Goal: Task Accomplishment & Management: Complete application form

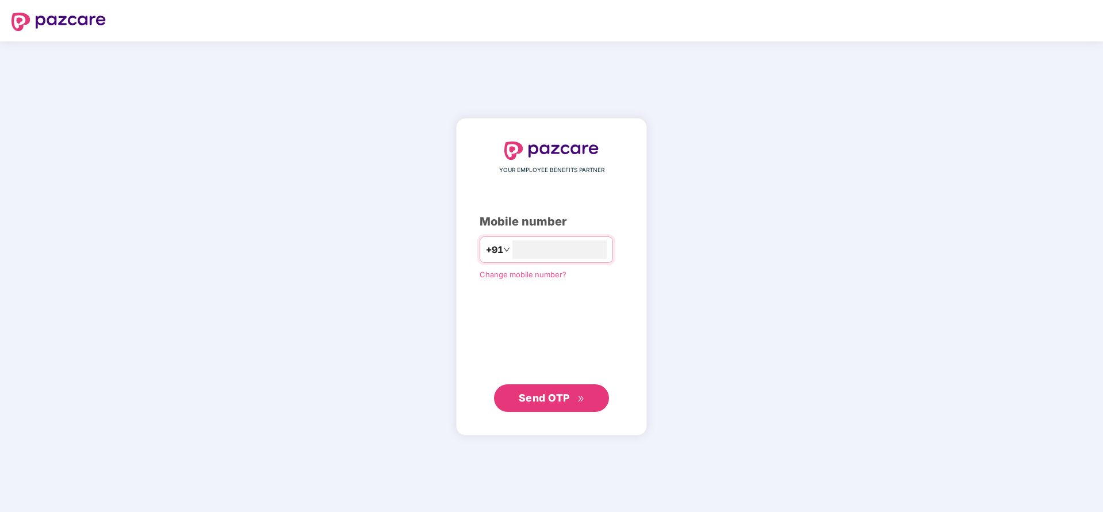
type input "**********"
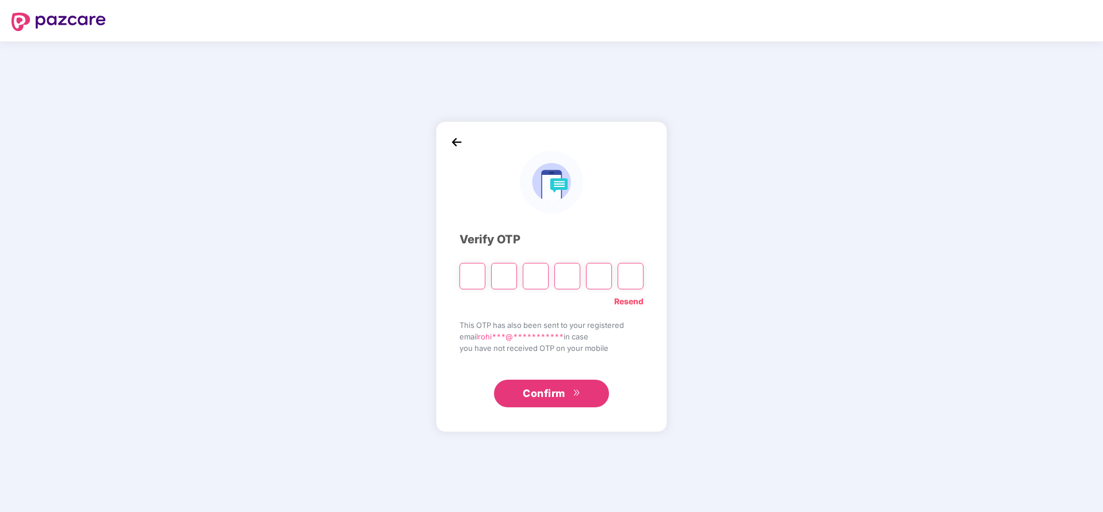
paste input "*"
type input "*"
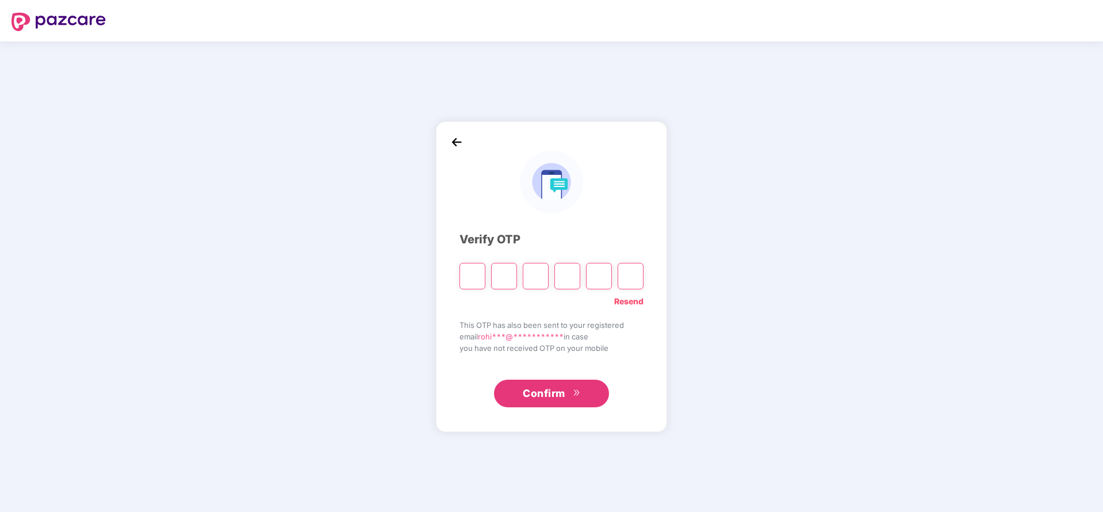
type input "*"
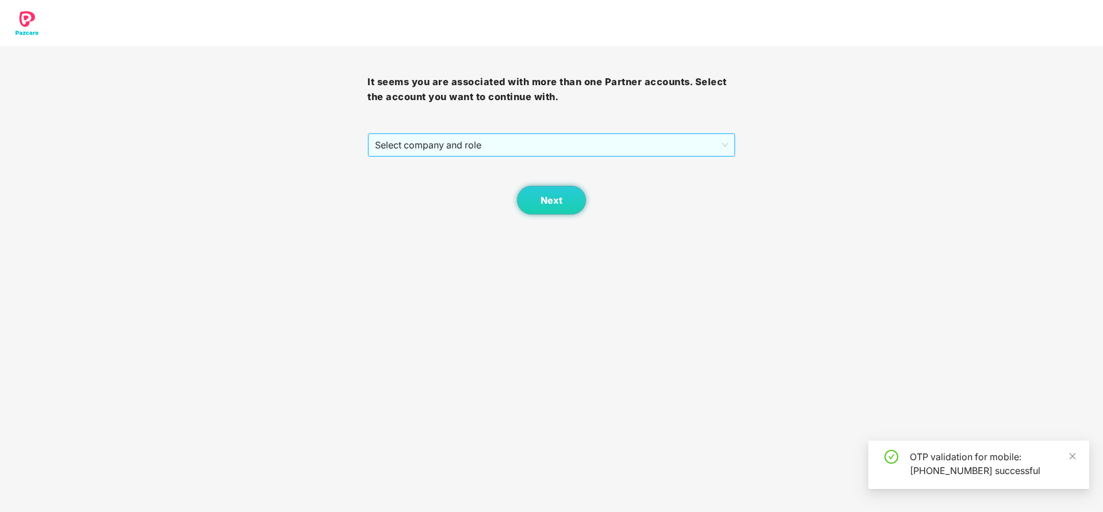
click at [595, 147] on span "Select company and role" at bounding box center [551, 145] width 352 height 22
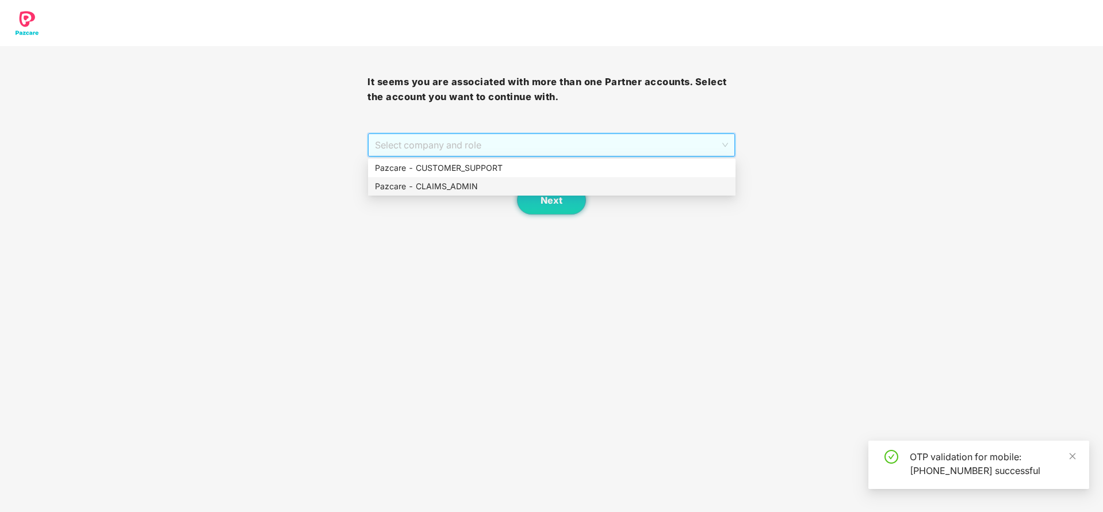
click at [459, 180] on div "Pazcare - CLAIMS_ADMIN" at bounding box center [552, 186] width 354 height 13
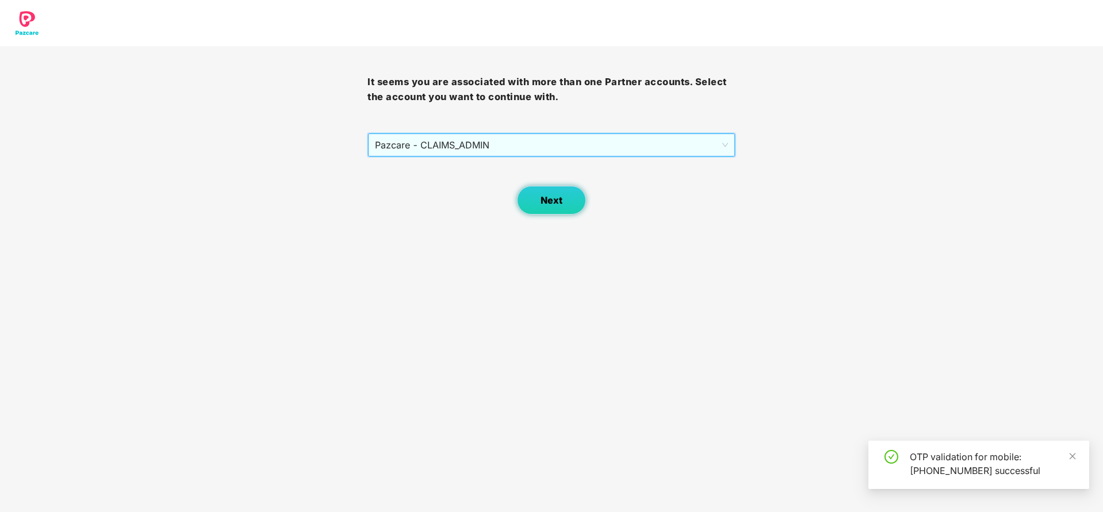
click at [552, 198] on span "Next" at bounding box center [551, 200] width 22 height 11
